Goal: Task Accomplishment & Management: Use online tool/utility

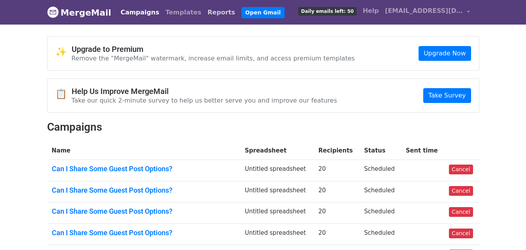
click at [204, 12] on link "Reports" at bounding box center [221, 13] width 34 height 16
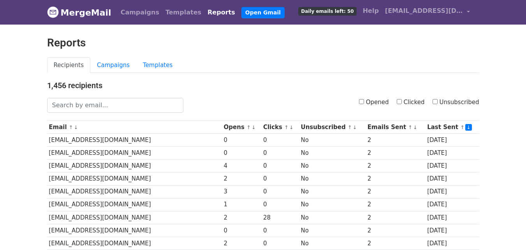
click at [364, 100] on input "Opened" at bounding box center [361, 101] width 5 height 5
checkbox input "true"
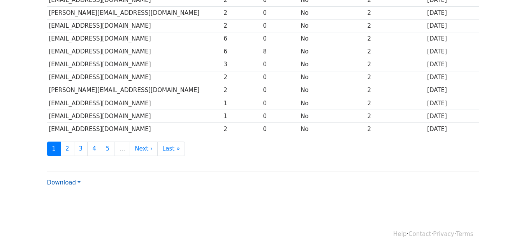
click at [66, 181] on link "Download" at bounding box center [63, 182] width 33 height 7
click at [74, 196] on link "CSV" at bounding box center [78, 197] width 62 height 12
